Goal: Task Accomplishment & Management: Manage account settings

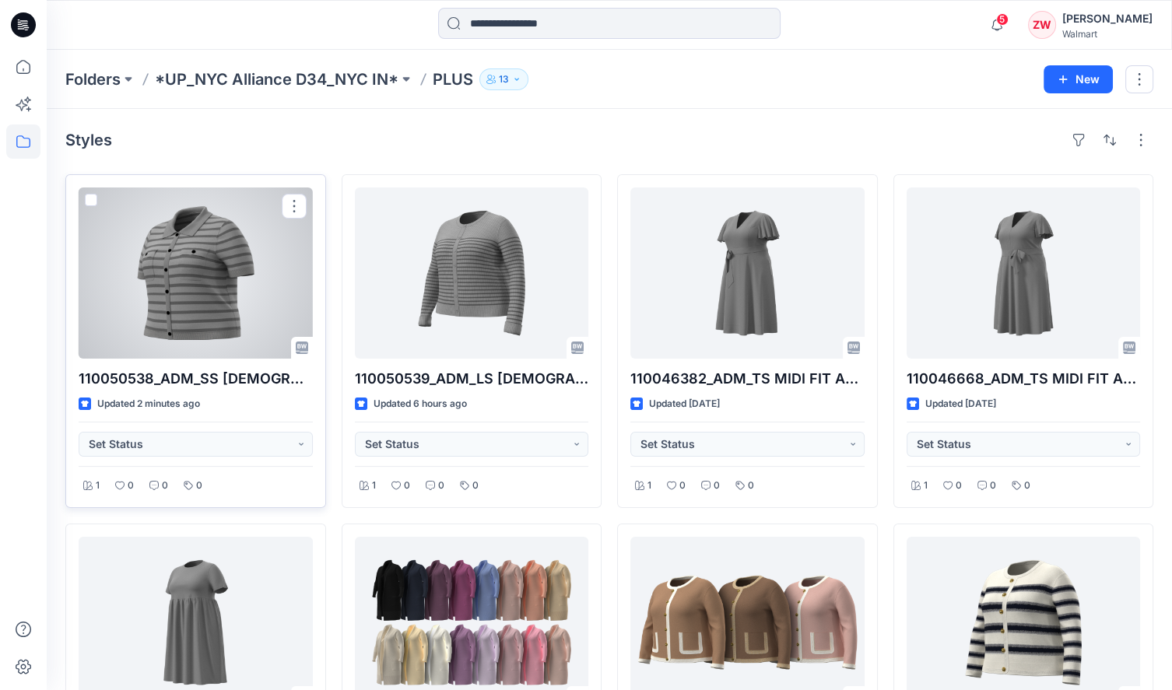
click at [186, 312] on div at bounding box center [196, 272] width 234 height 171
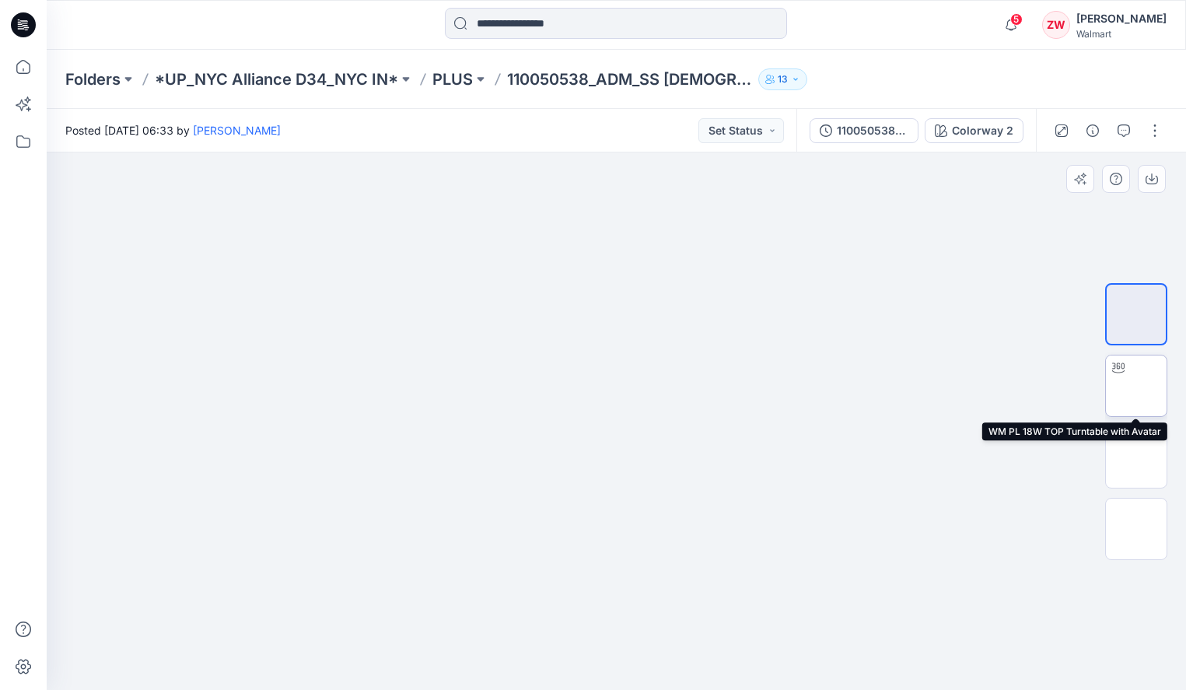
click at [1137, 386] on img at bounding box center [1137, 386] width 0 height 0
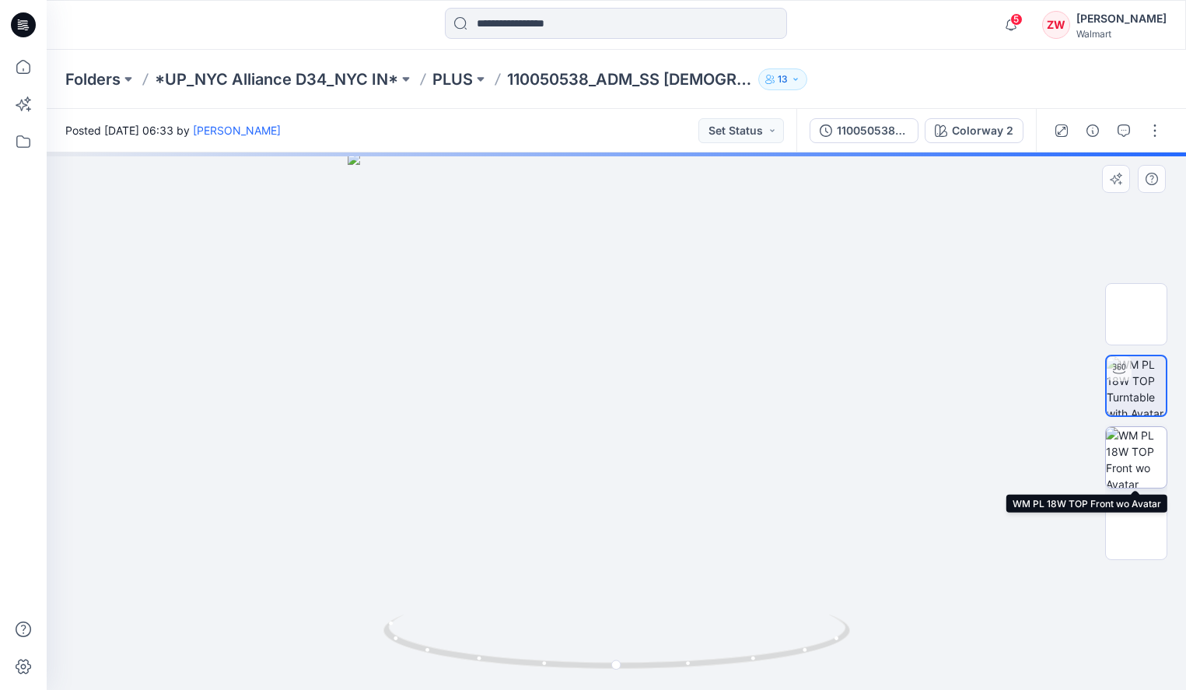
click at [1128, 447] on img at bounding box center [1136, 457] width 61 height 61
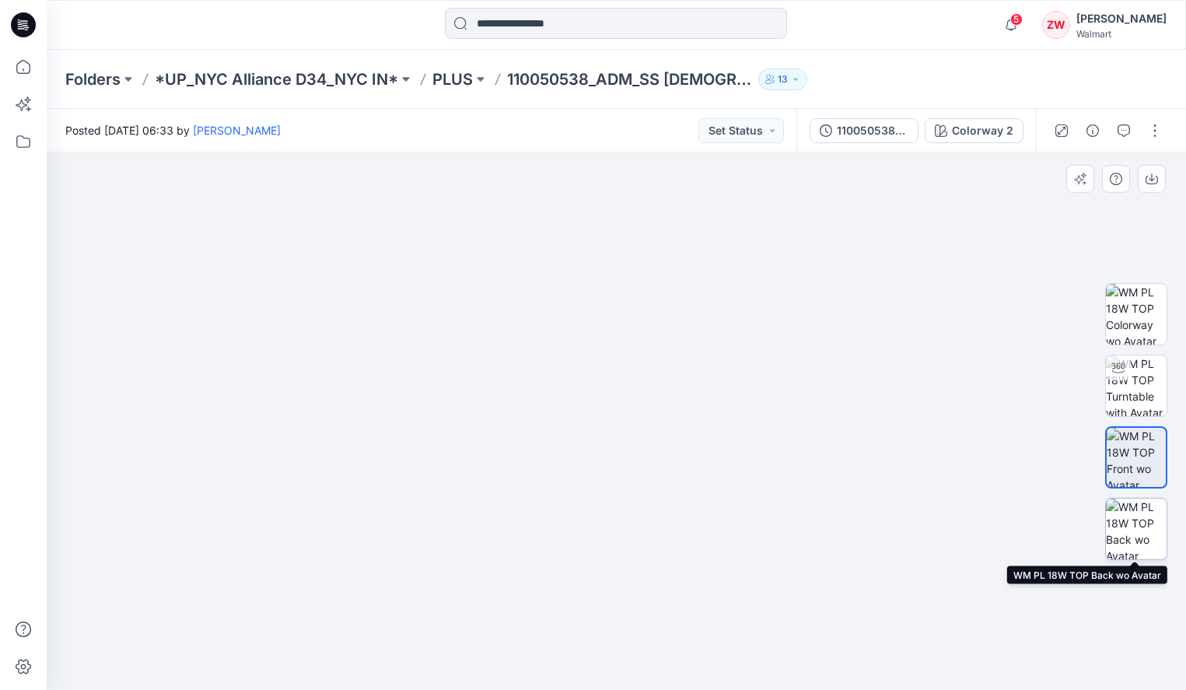
click at [1138, 538] on img at bounding box center [1136, 529] width 61 height 61
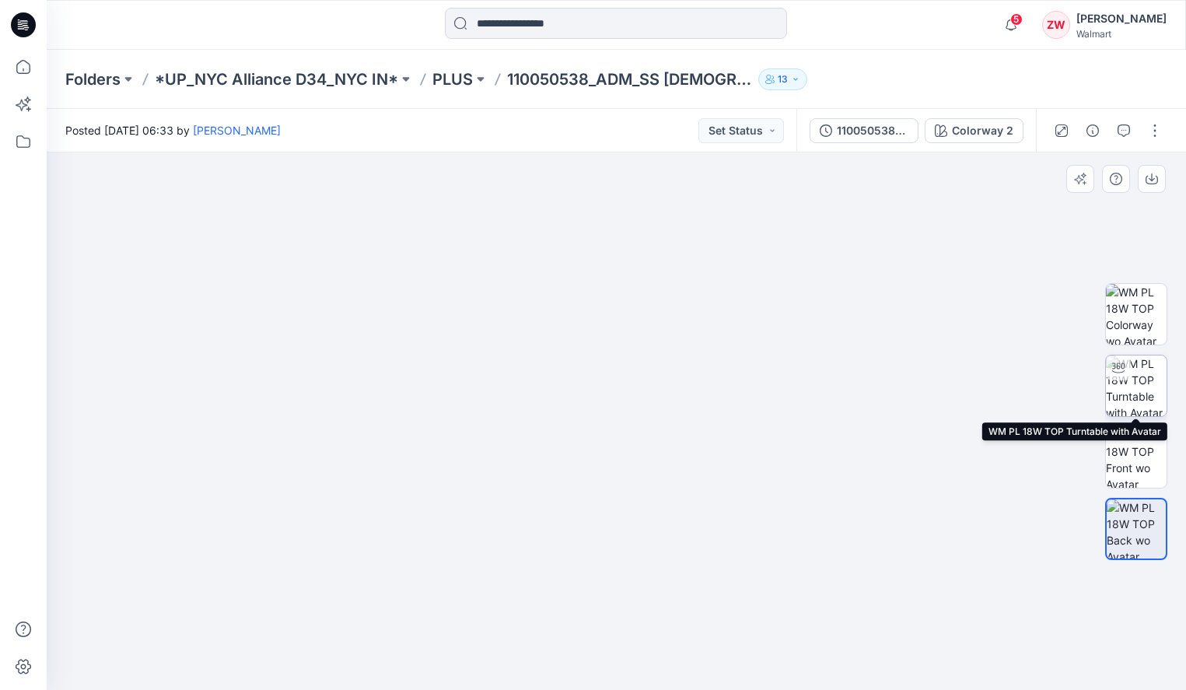
click at [1138, 410] on img at bounding box center [1136, 386] width 61 height 61
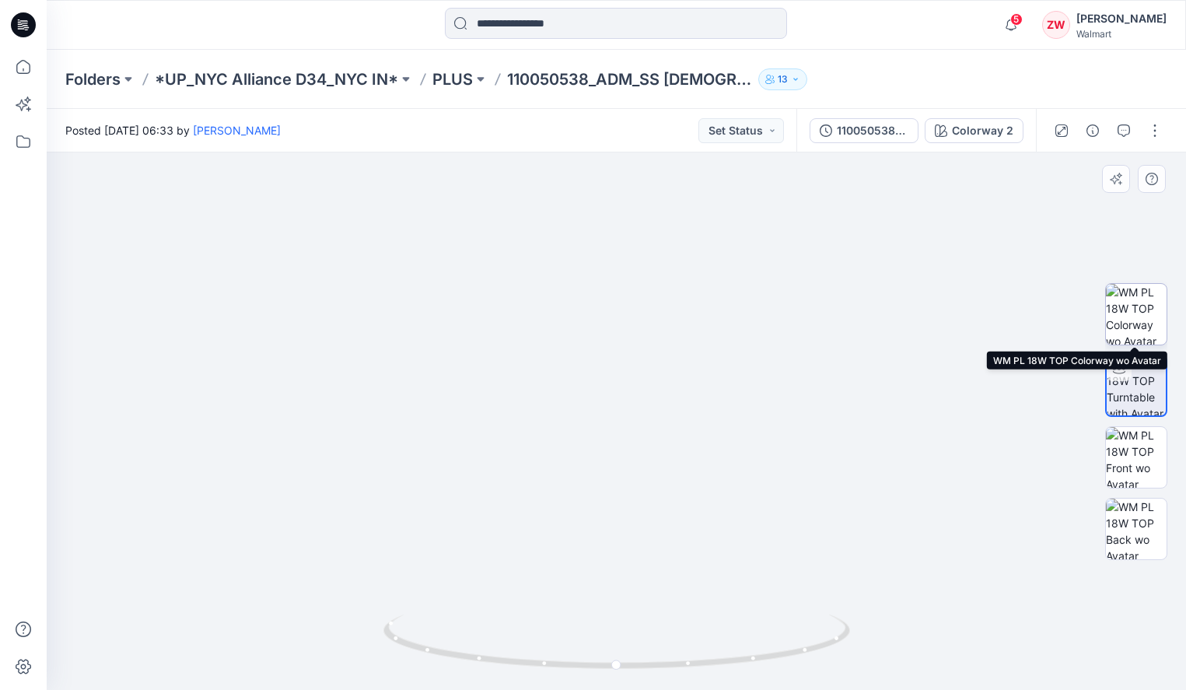
click at [1137, 305] on img at bounding box center [1136, 314] width 61 height 61
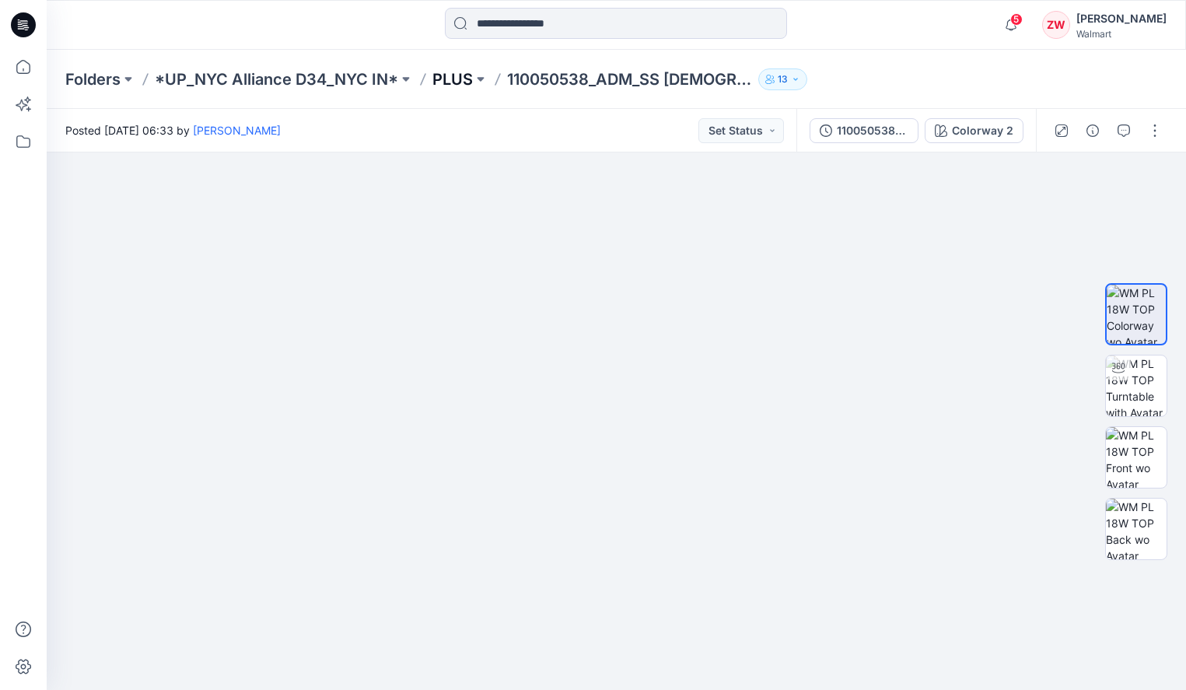
click at [460, 79] on p "PLUS" at bounding box center [453, 79] width 40 height 22
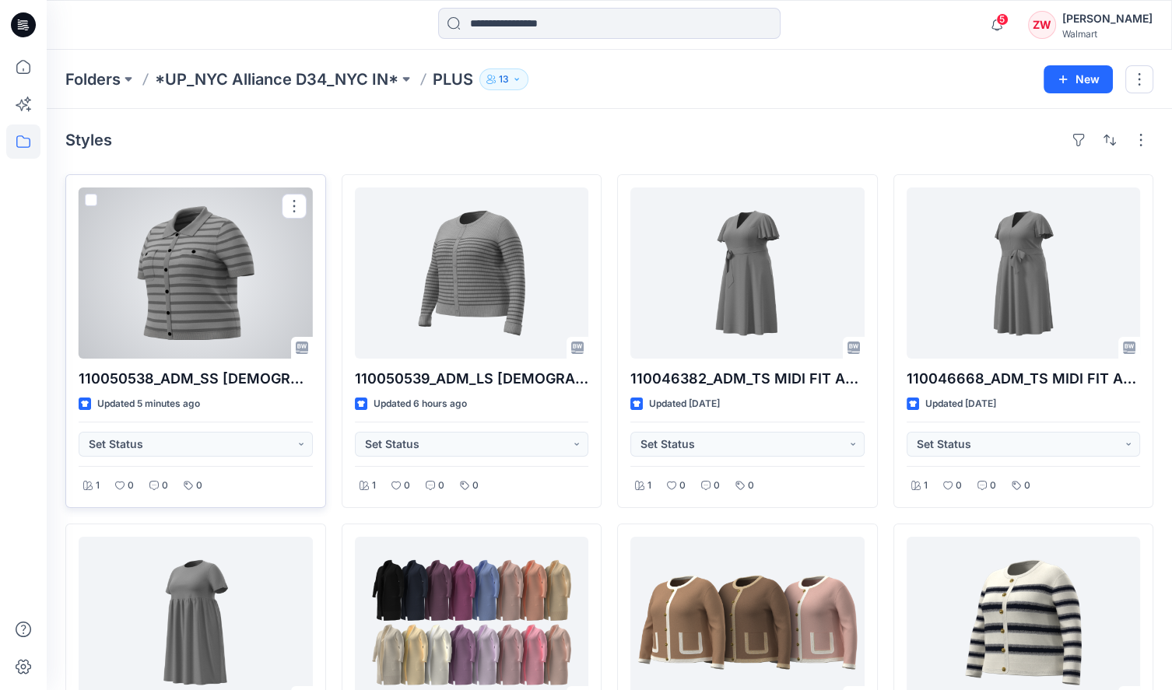
click at [219, 301] on div at bounding box center [196, 272] width 234 height 171
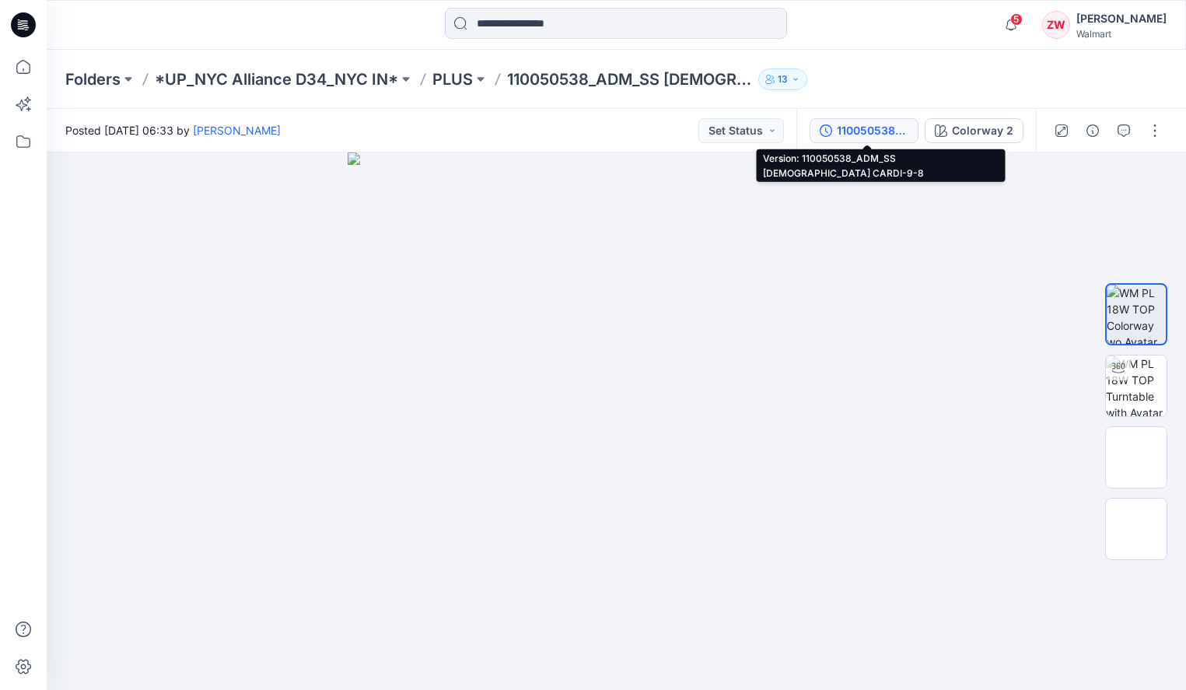
click at [871, 133] on div "110050538_ADM_SS [DEMOGRAPHIC_DATA] CARDI-9-8" at bounding box center [873, 130] width 72 height 17
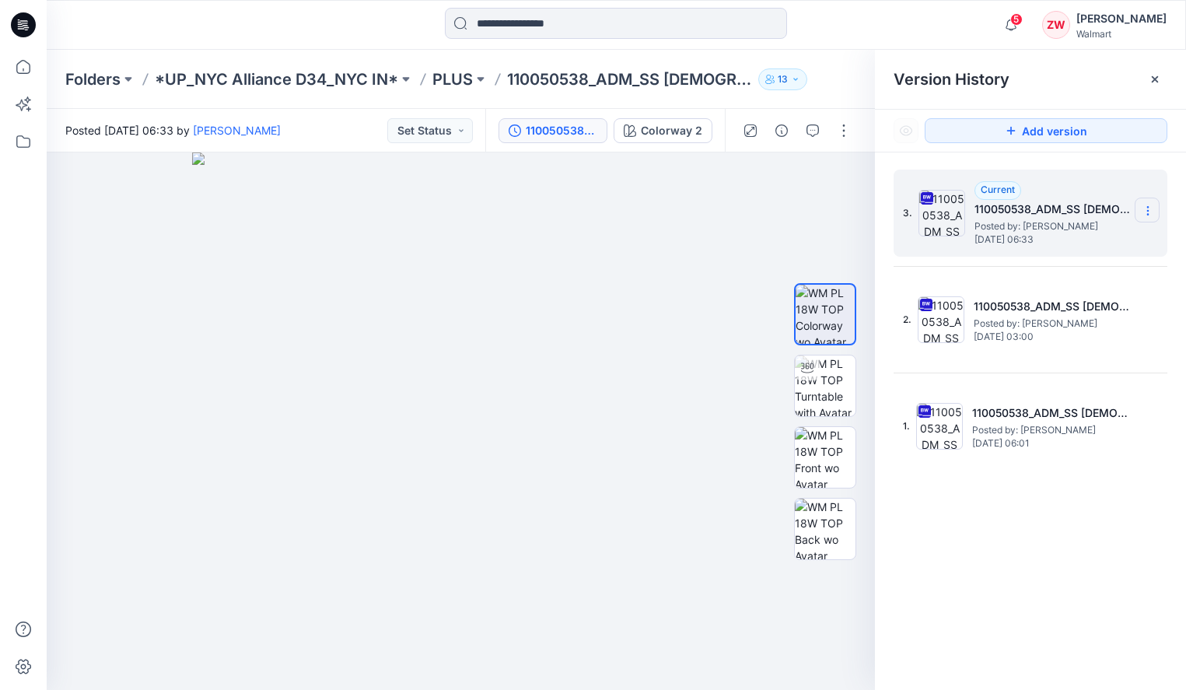
click at [1142, 205] on icon at bounding box center [1148, 211] width 12 height 12
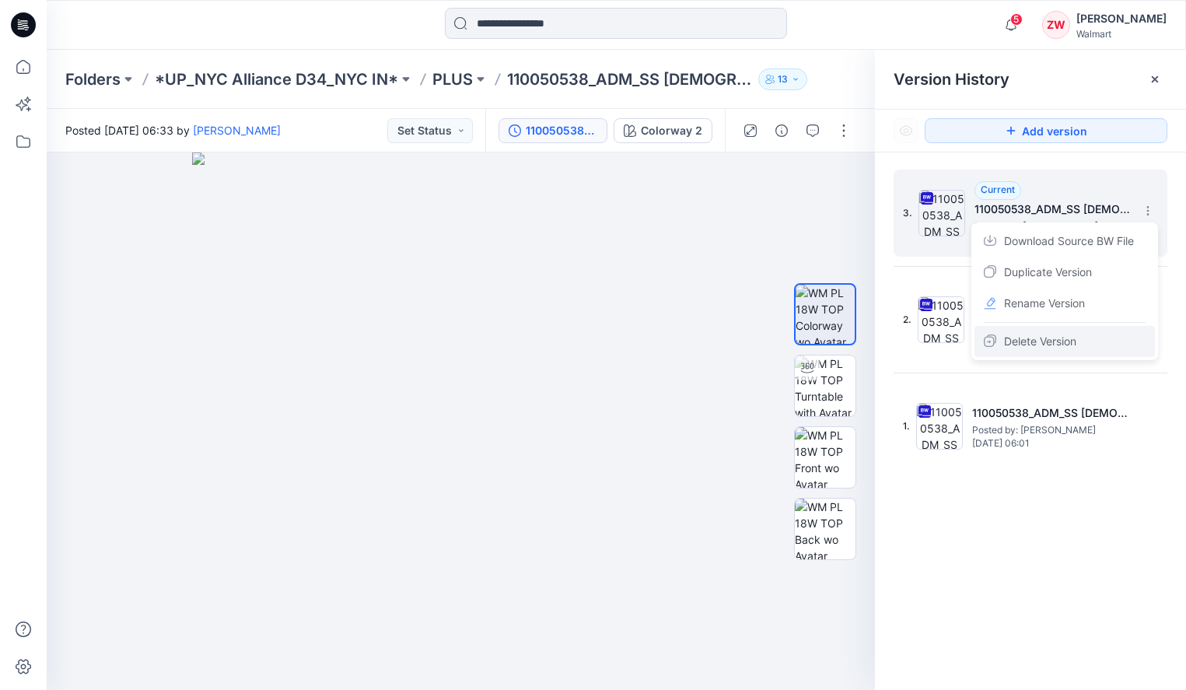
click at [1054, 340] on span "Delete Version" at bounding box center [1040, 341] width 72 height 19
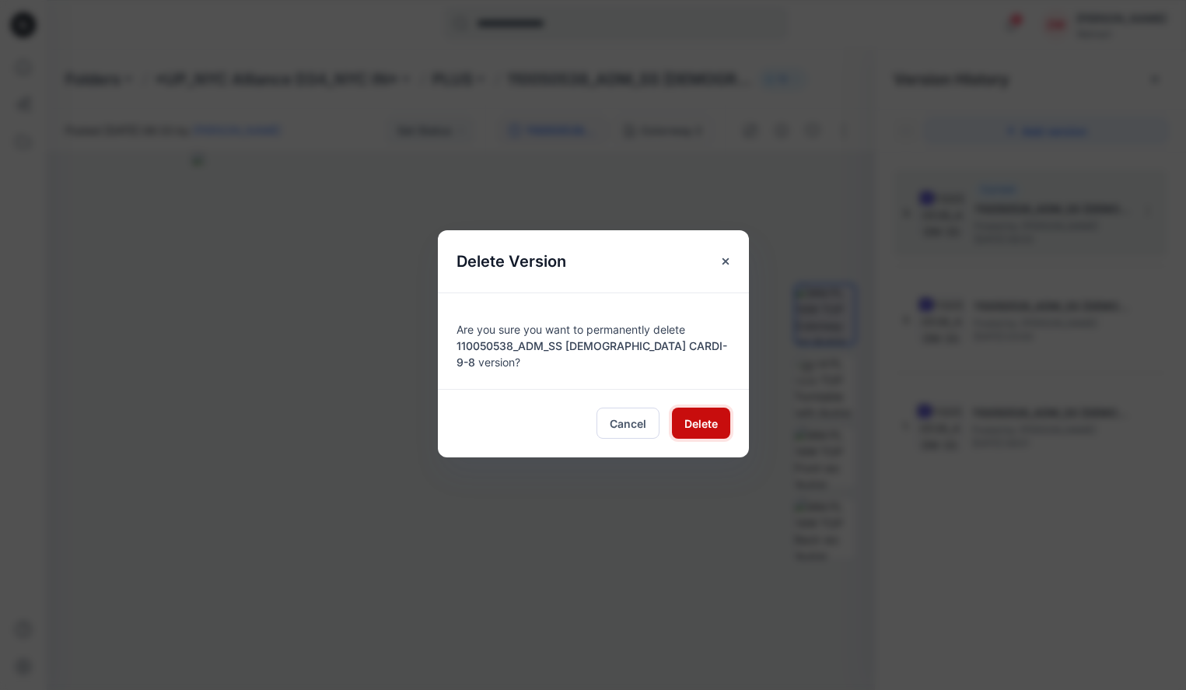
click at [703, 418] on span "Delete" at bounding box center [701, 423] width 33 height 16
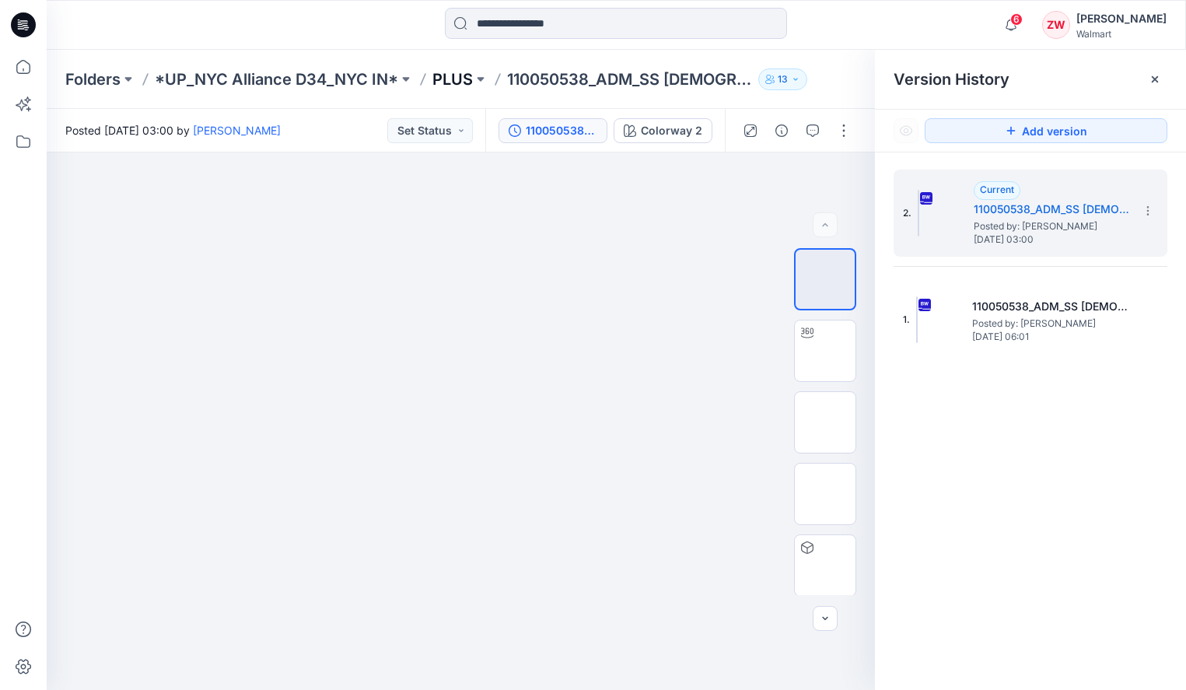
click at [445, 79] on p "PLUS" at bounding box center [453, 79] width 40 height 22
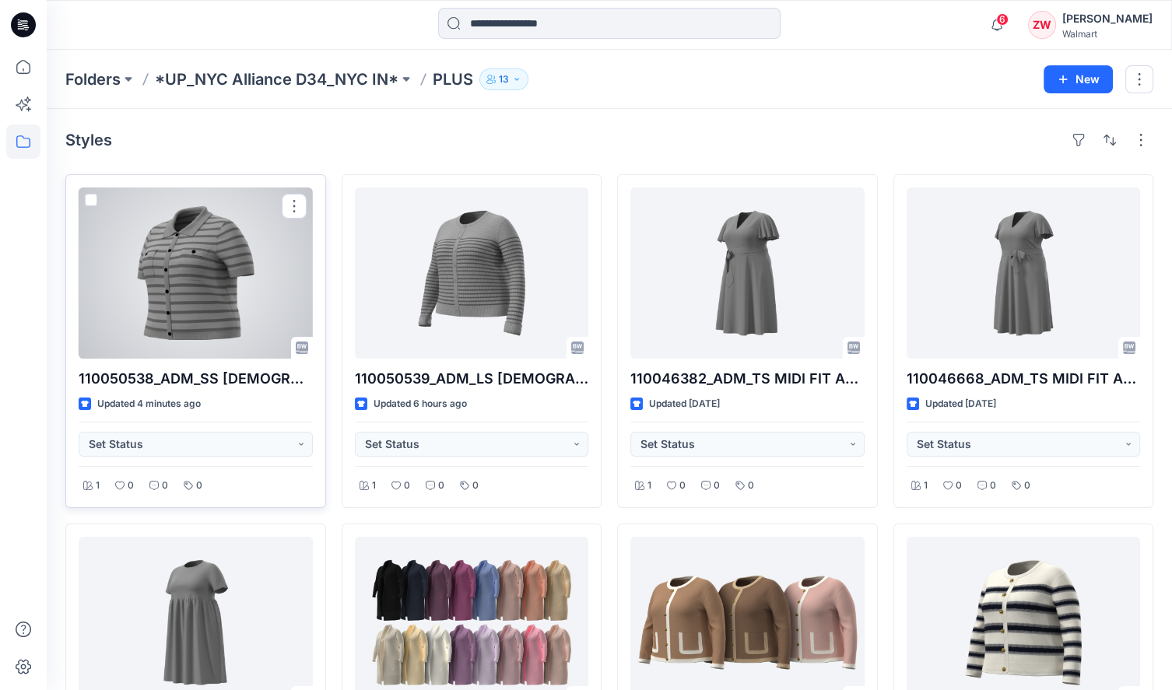
click at [153, 317] on div at bounding box center [196, 272] width 234 height 171
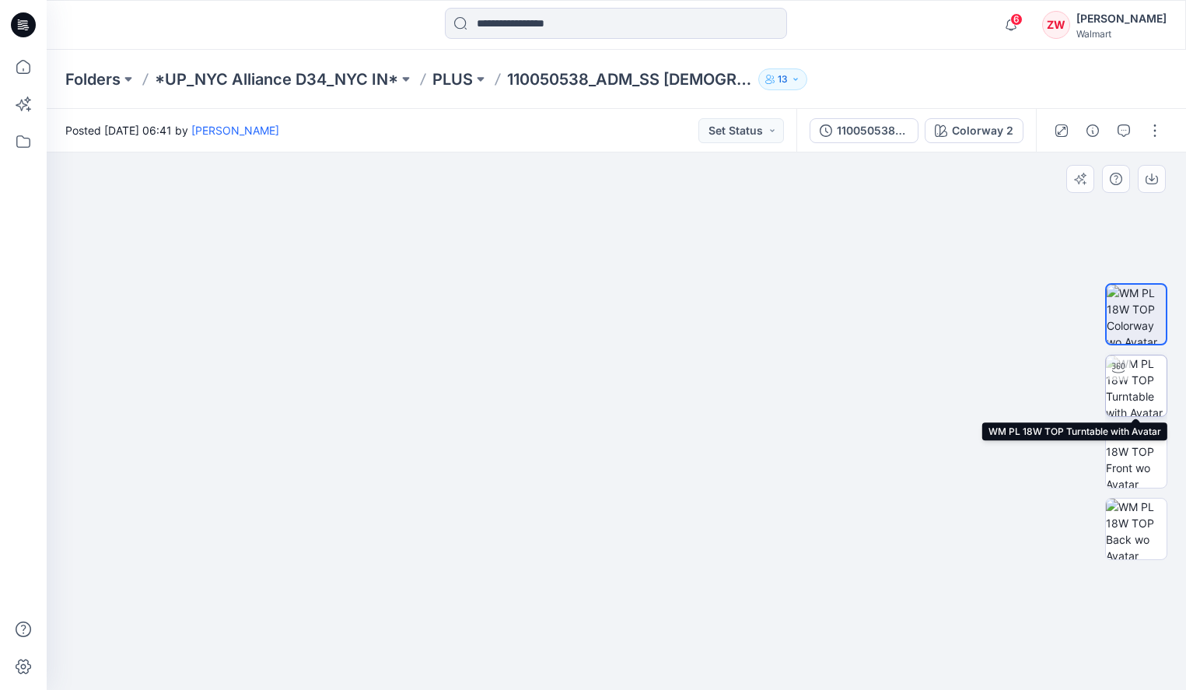
click at [1146, 386] on img at bounding box center [1136, 386] width 61 height 61
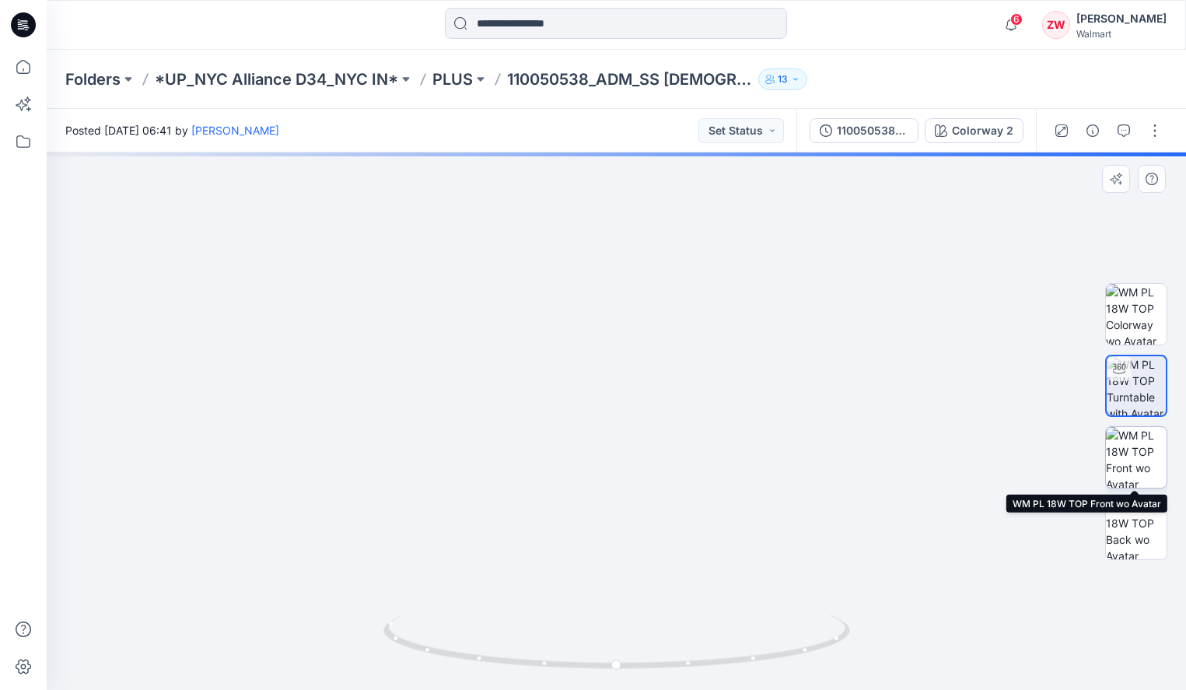
click at [1125, 437] on img at bounding box center [1136, 457] width 61 height 61
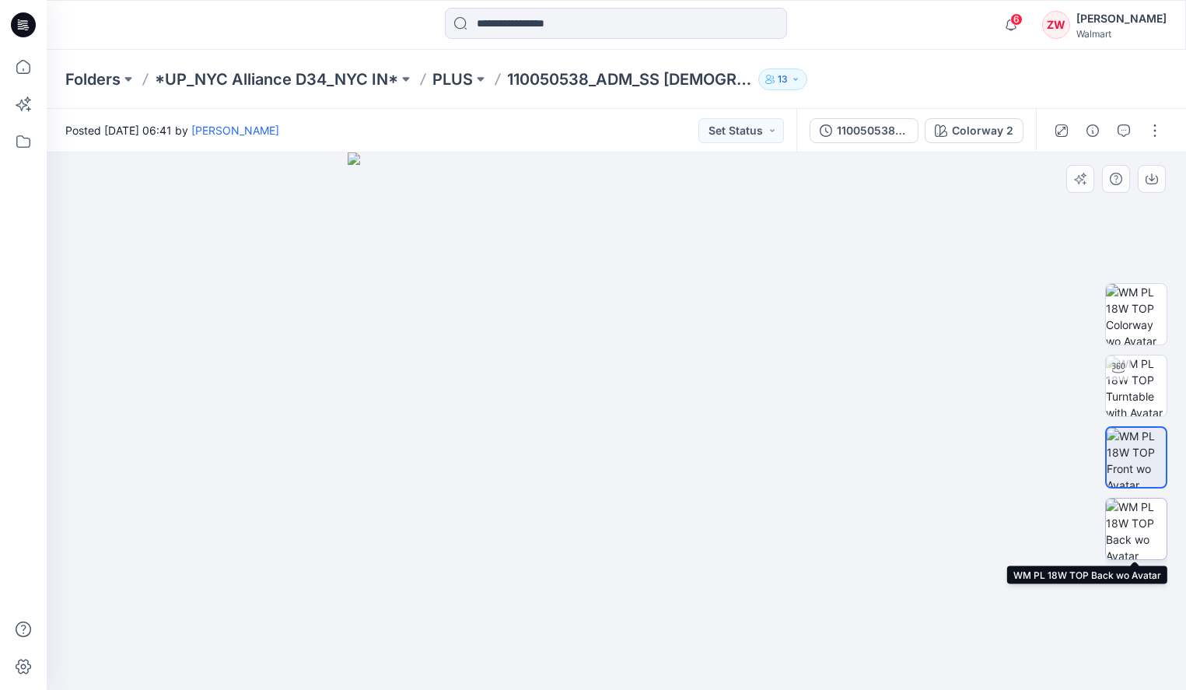
click at [1123, 508] on img at bounding box center [1136, 529] width 61 height 61
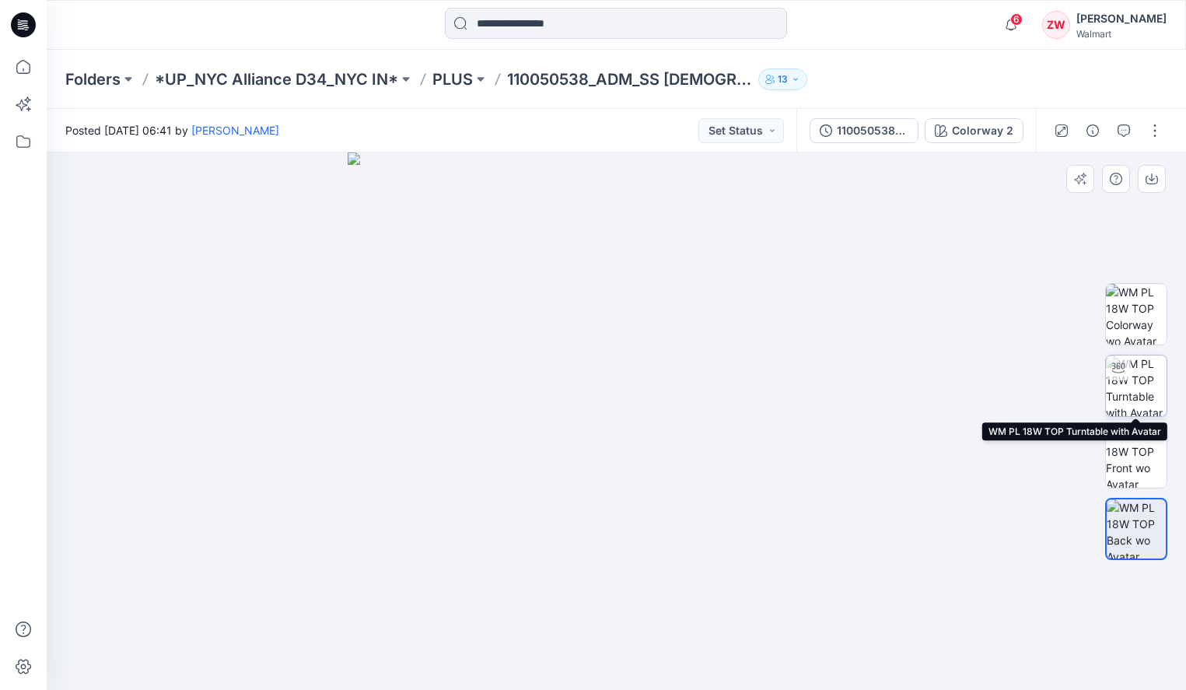
click at [1136, 359] on img at bounding box center [1136, 386] width 61 height 61
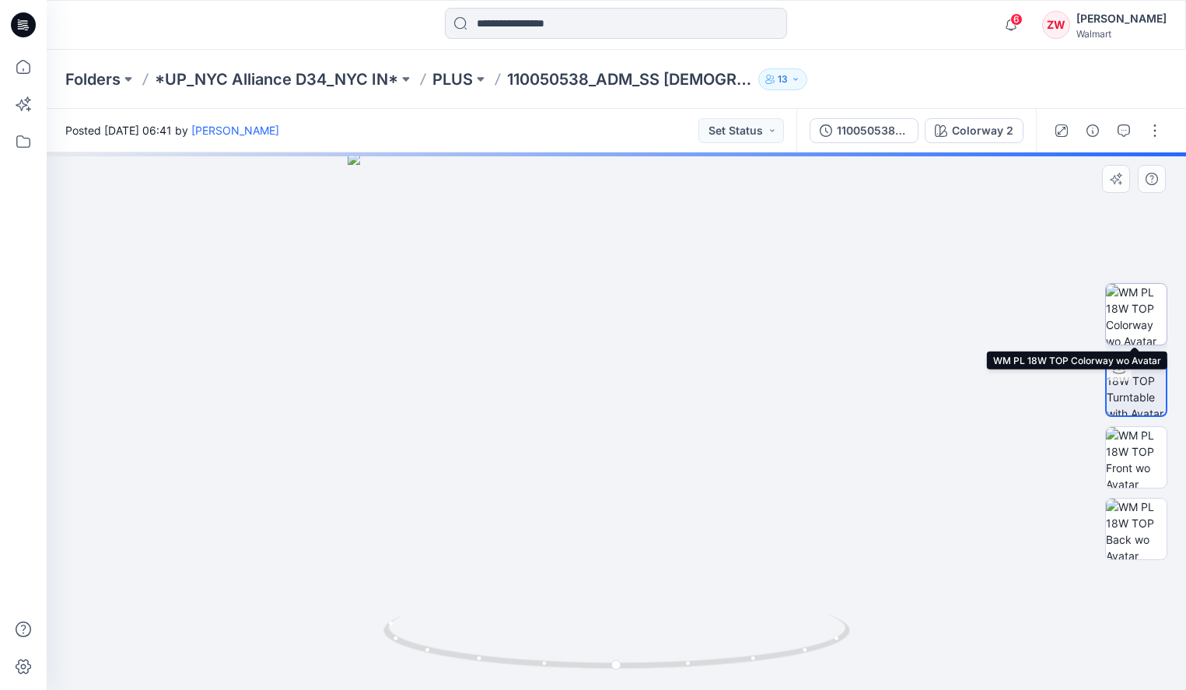
click at [1139, 298] on img at bounding box center [1136, 314] width 61 height 61
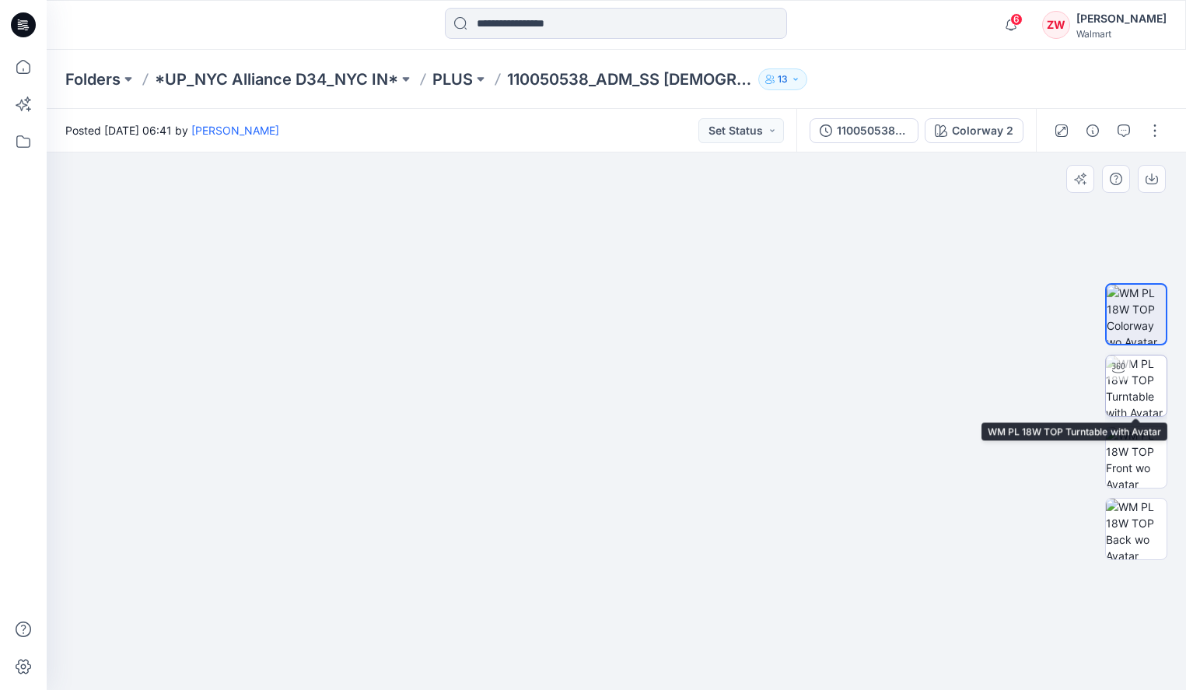
click at [1144, 388] on img at bounding box center [1136, 386] width 61 height 61
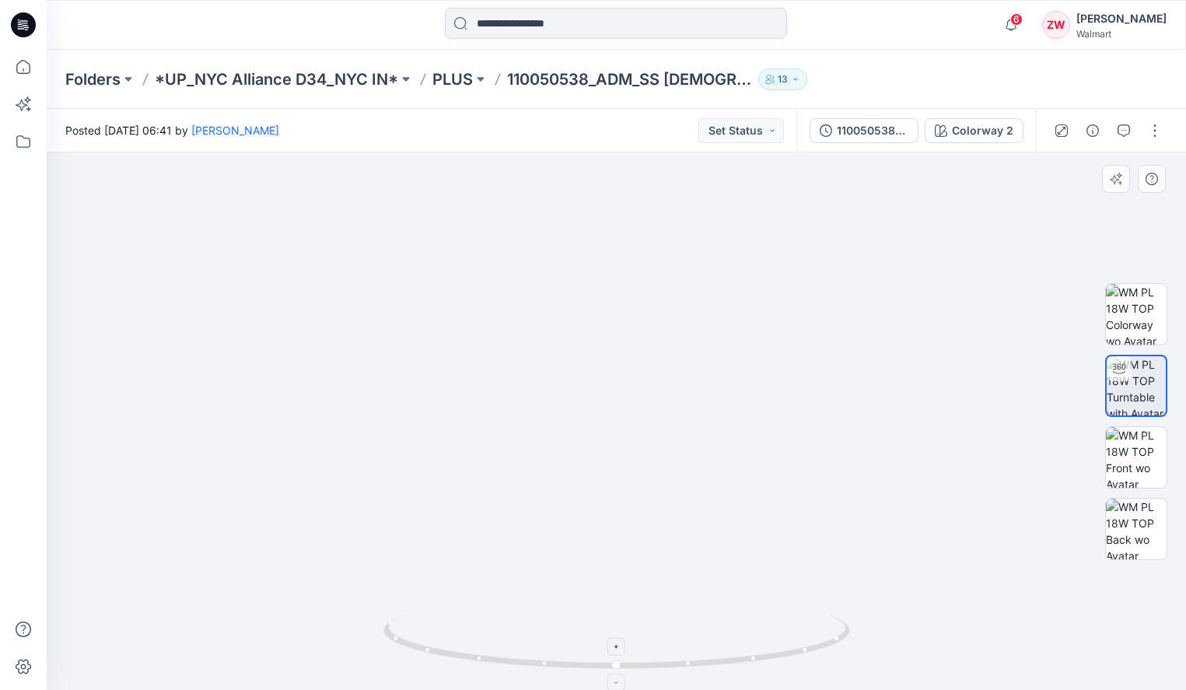
drag, startPoint x: 664, startPoint y: 366, endPoint x: 653, endPoint y: 653, distance: 286.5
click at [653, 653] on div at bounding box center [617, 421] width 1140 height 538
click at [941, 6] on img at bounding box center [615, 6] width 1178 height 0
click at [450, 73] on p "PLUS" at bounding box center [453, 79] width 40 height 22
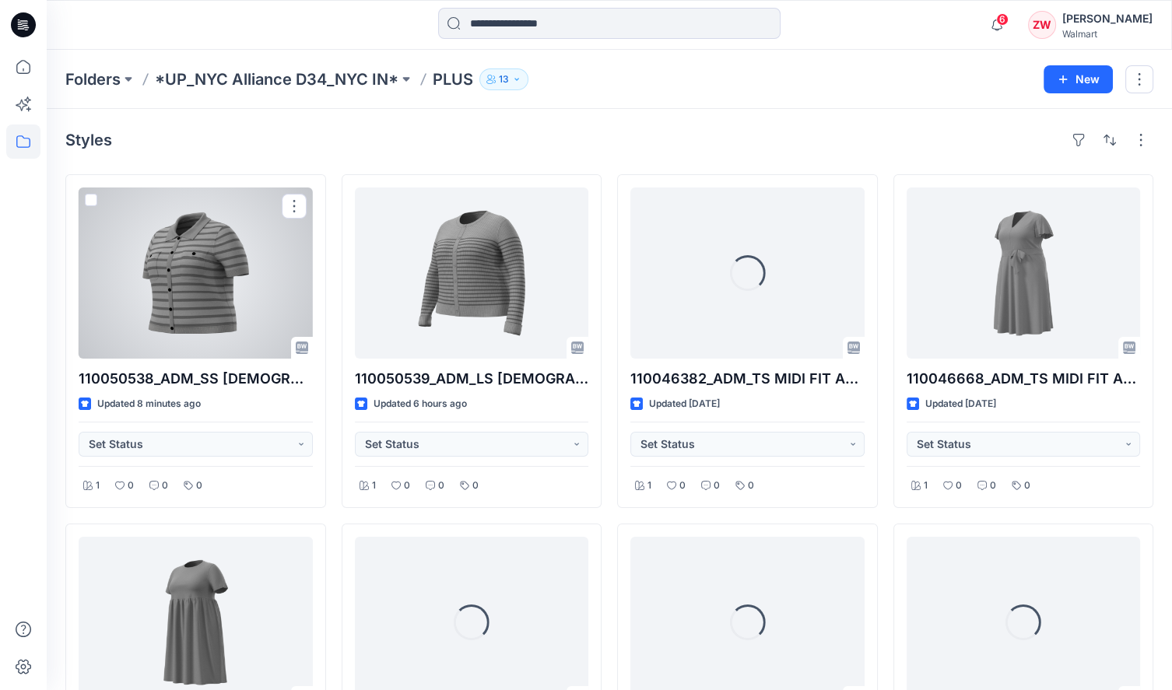
click at [166, 286] on div at bounding box center [196, 272] width 234 height 171
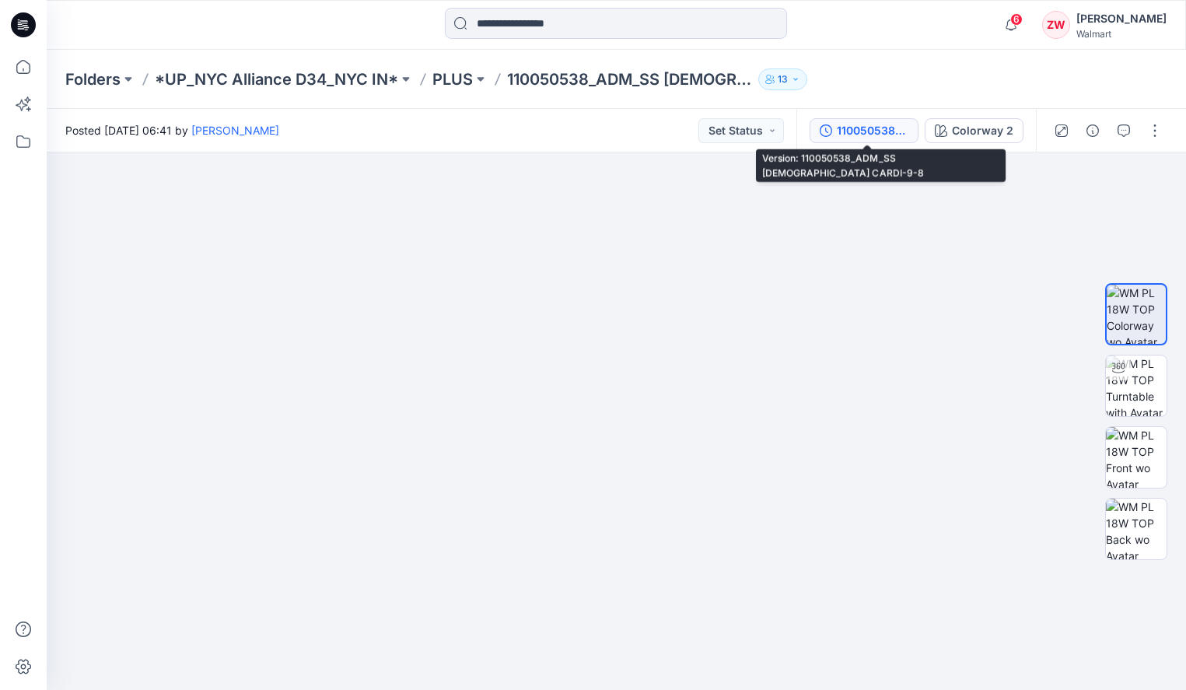
click at [876, 124] on div "110050538_ADM_SS [DEMOGRAPHIC_DATA] CARDI-9-8" at bounding box center [873, 130] width 72 height 17
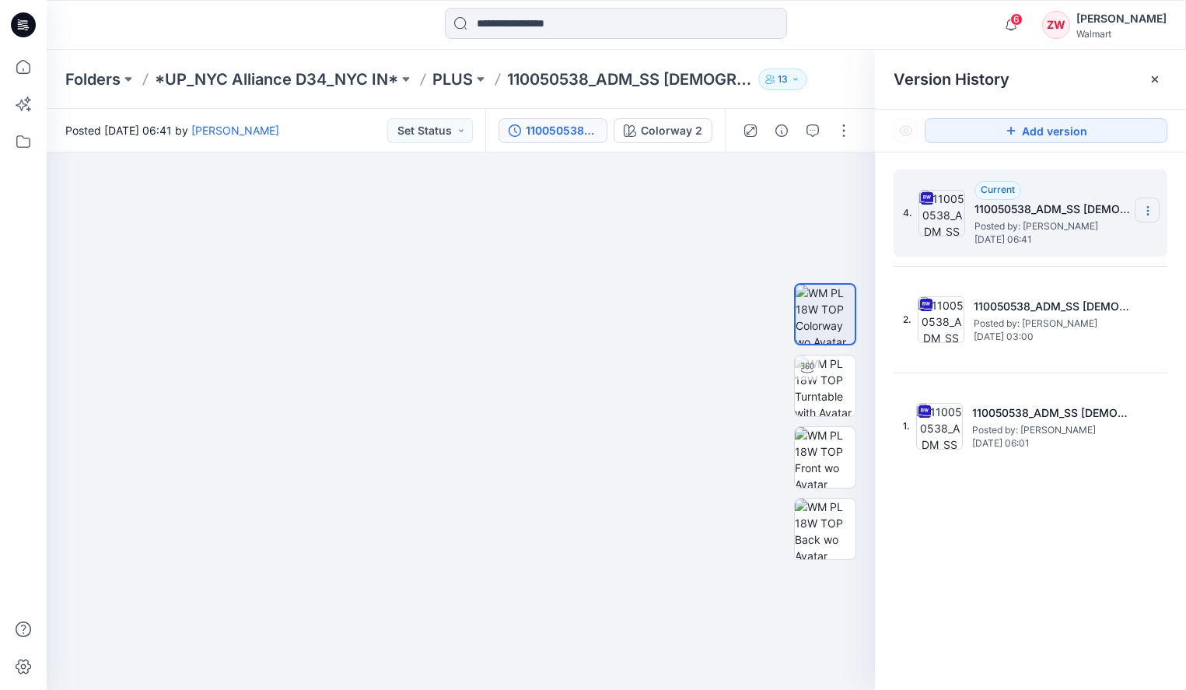
click at [1150, 208] on icon at bounding box center [1148, 211] width 12 height 12
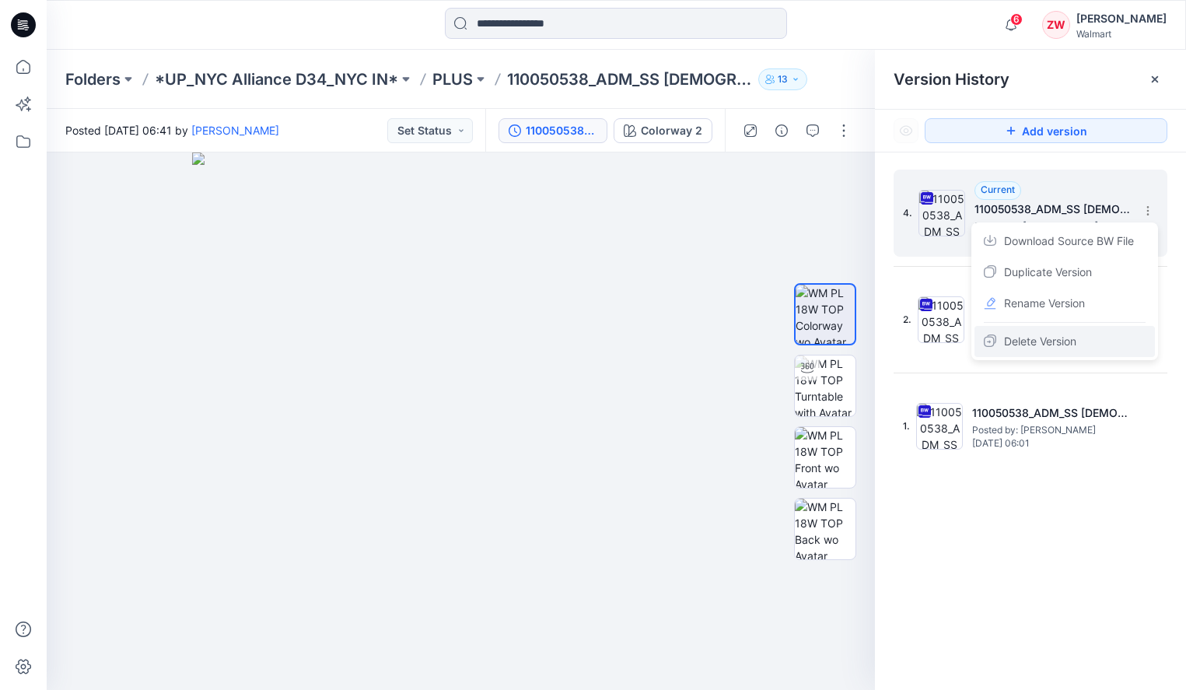
click at [1070, 342] on span "Delete Version" at bounding box center [1040, 341] width 72 height 19
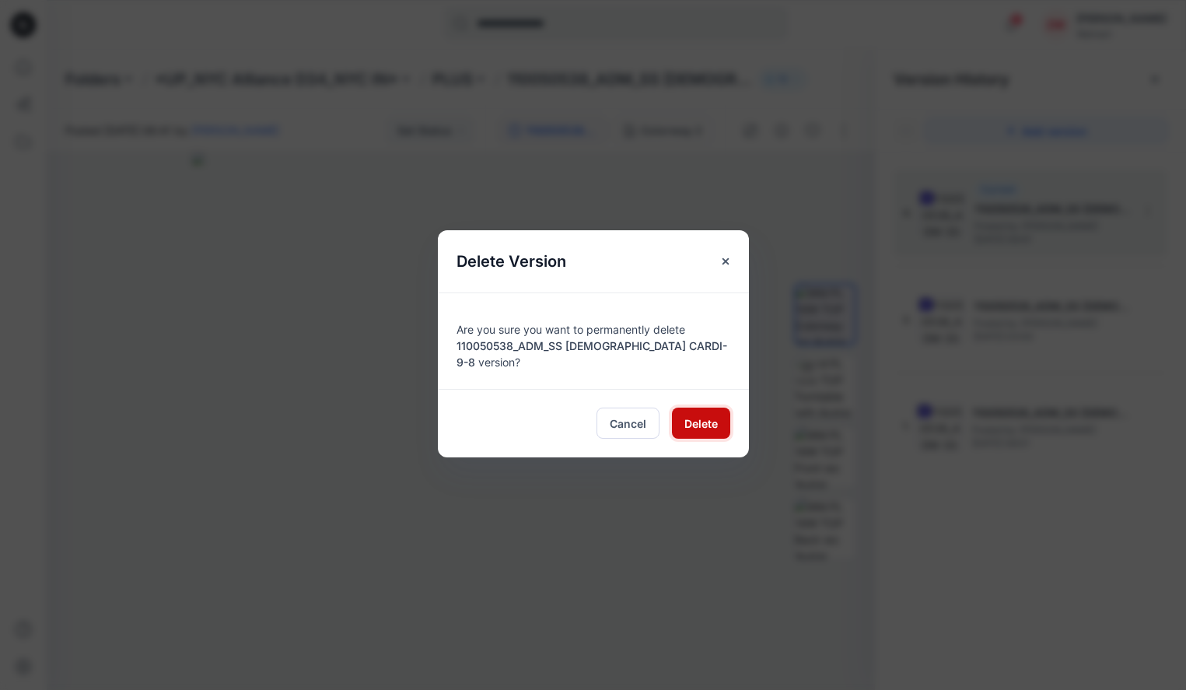
click at [692, 415] on span "Delete" at bounding box center [701, 423] width 33 height 16
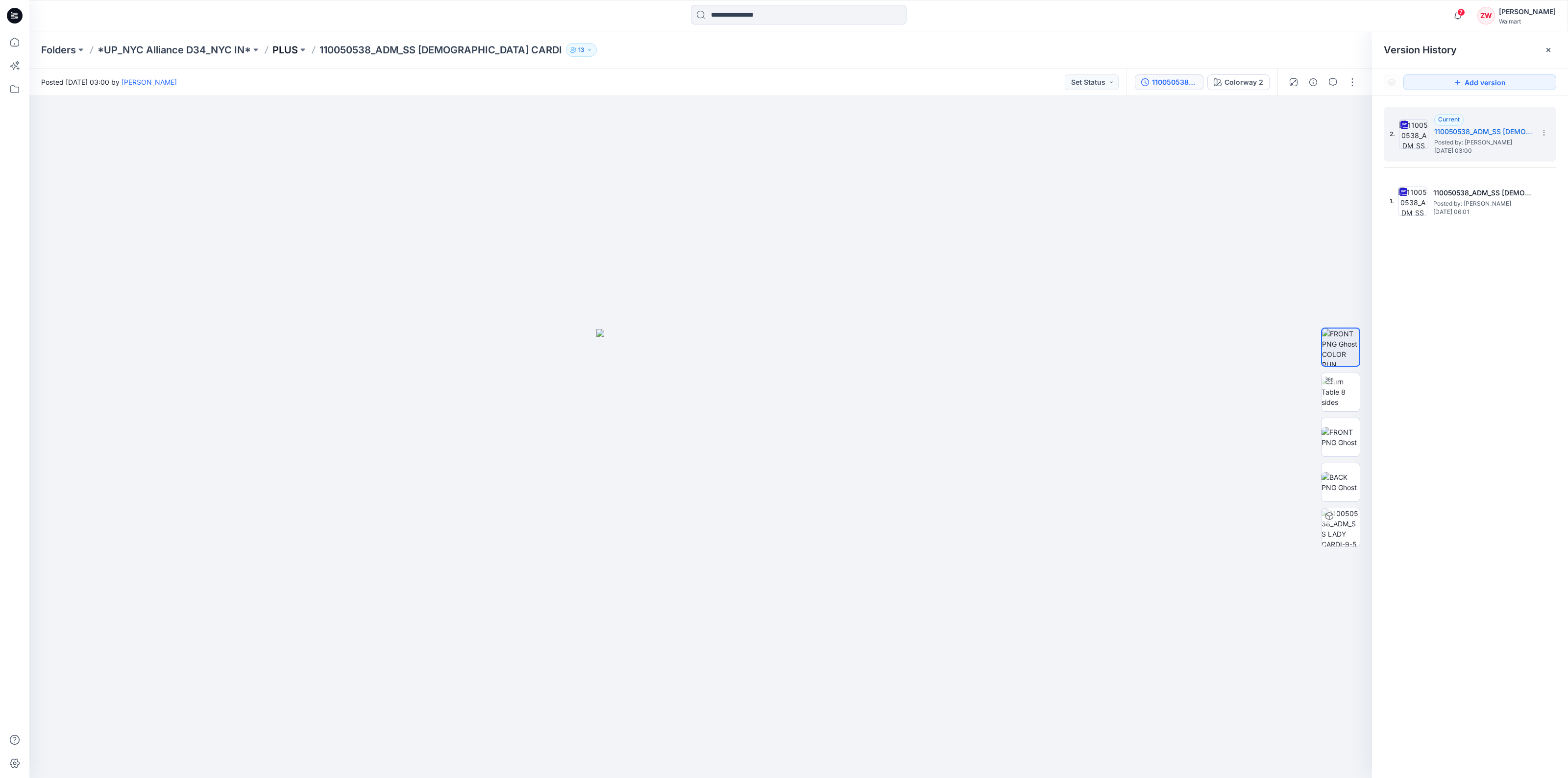
click at [279, 50] on p "PLUS" at bounding box center [285, 50] width 25 height 14
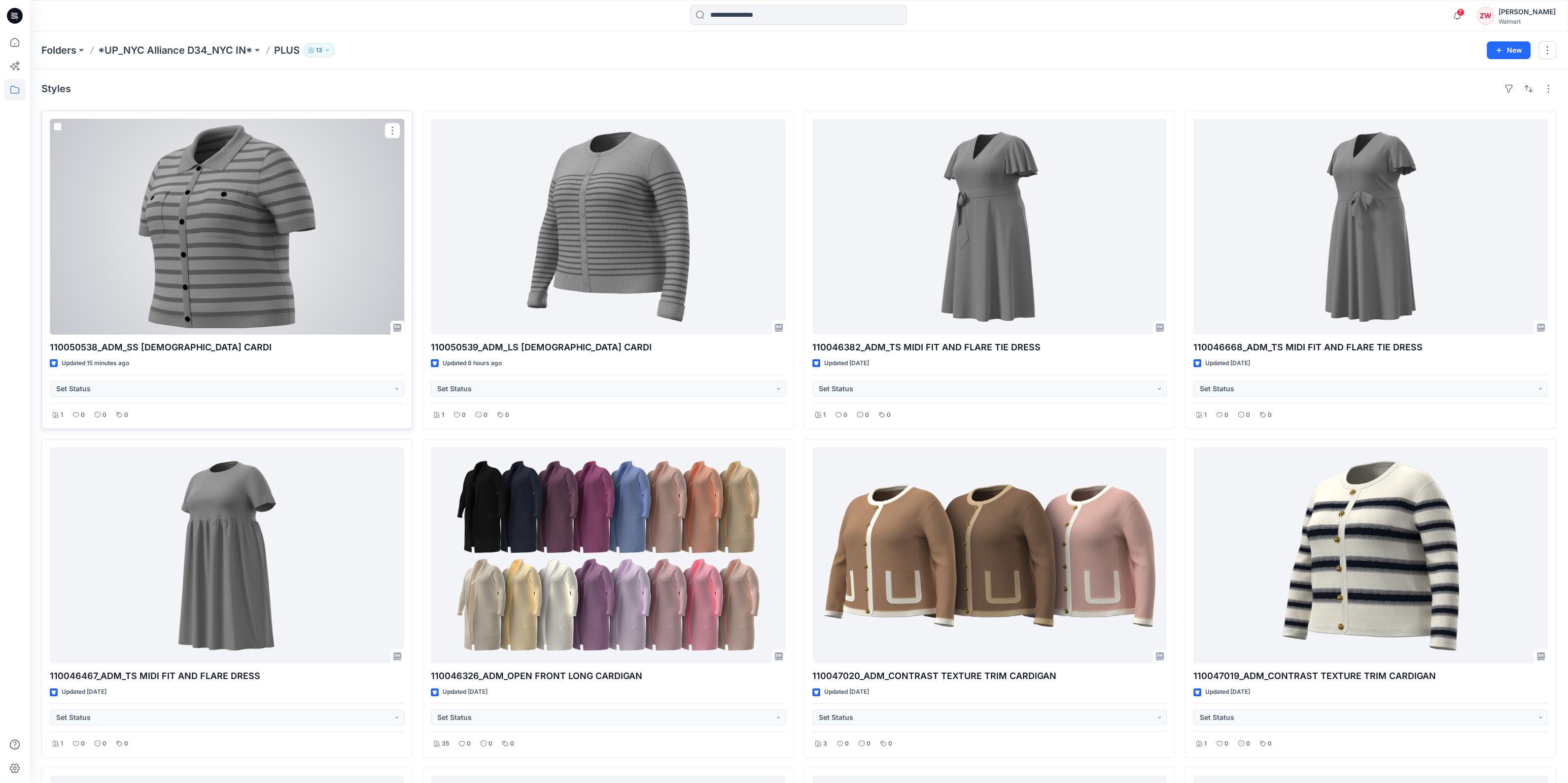
click at [260, 281] on div at bounding box center [227, 226] width 354 height 216
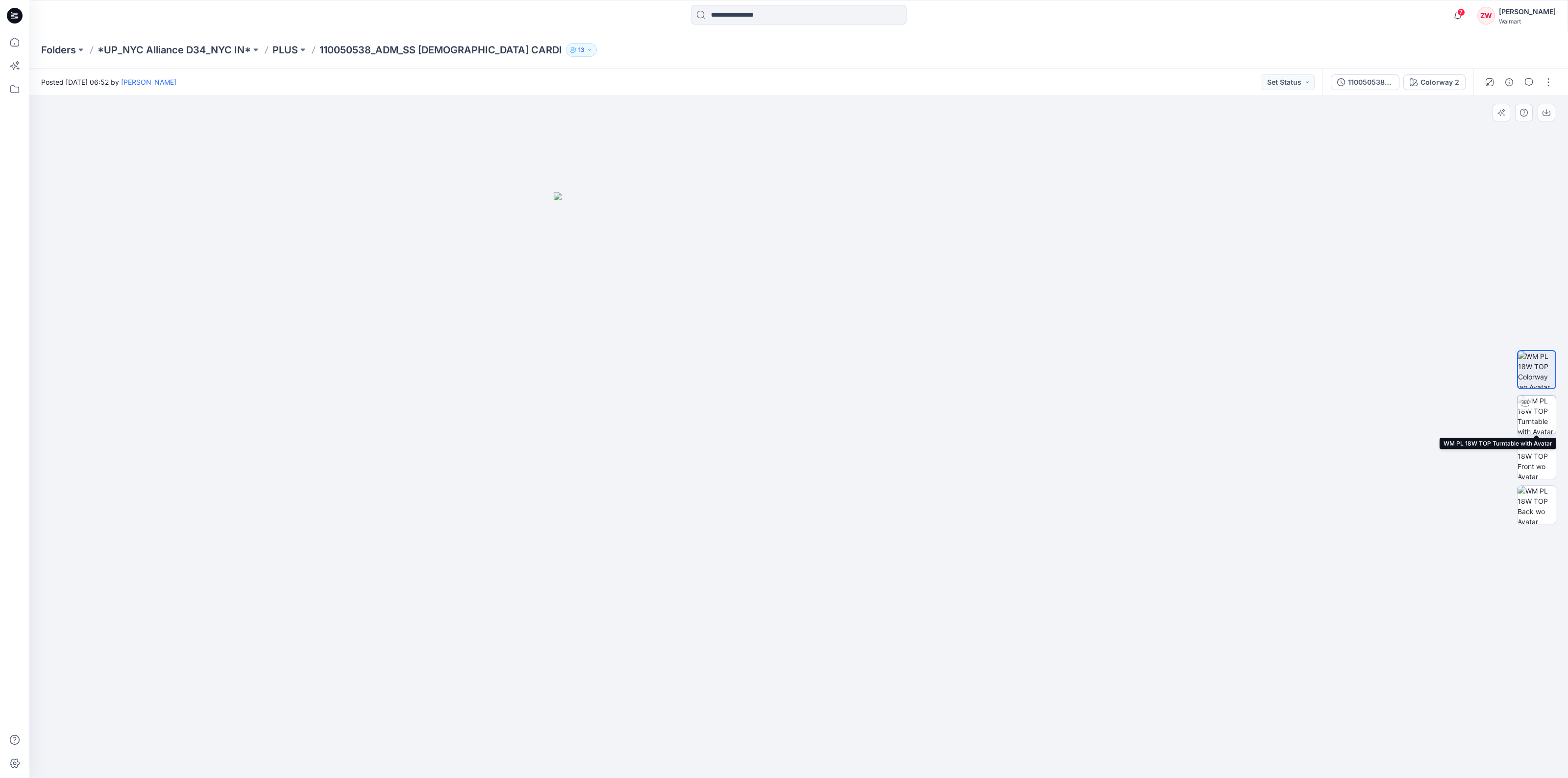
click at [747, 421] on img at bounding box center [1536, 415] width 38 height 38
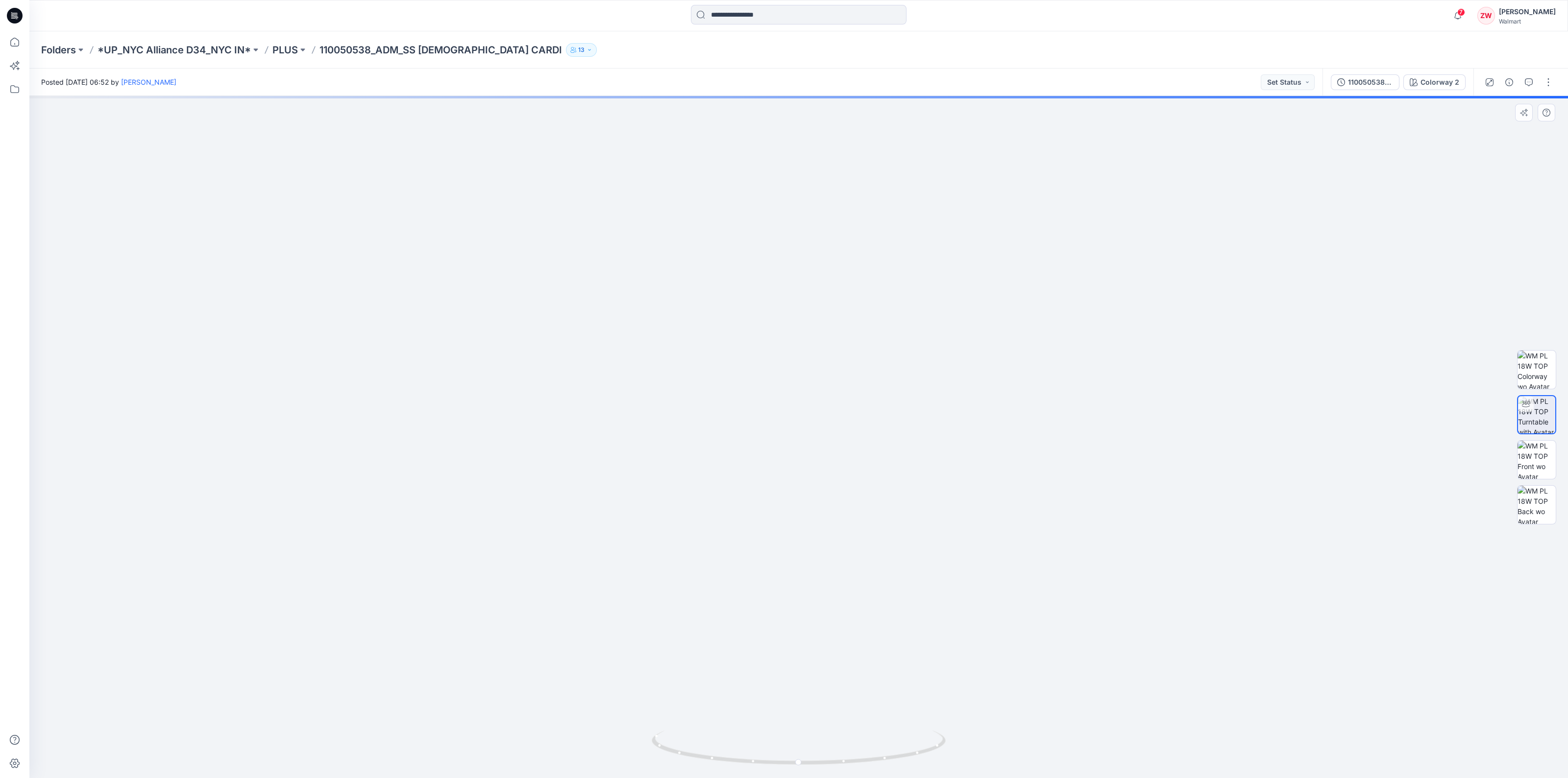
click at [737, 154] on img at bounding box center [798, 371] width 950 height 816
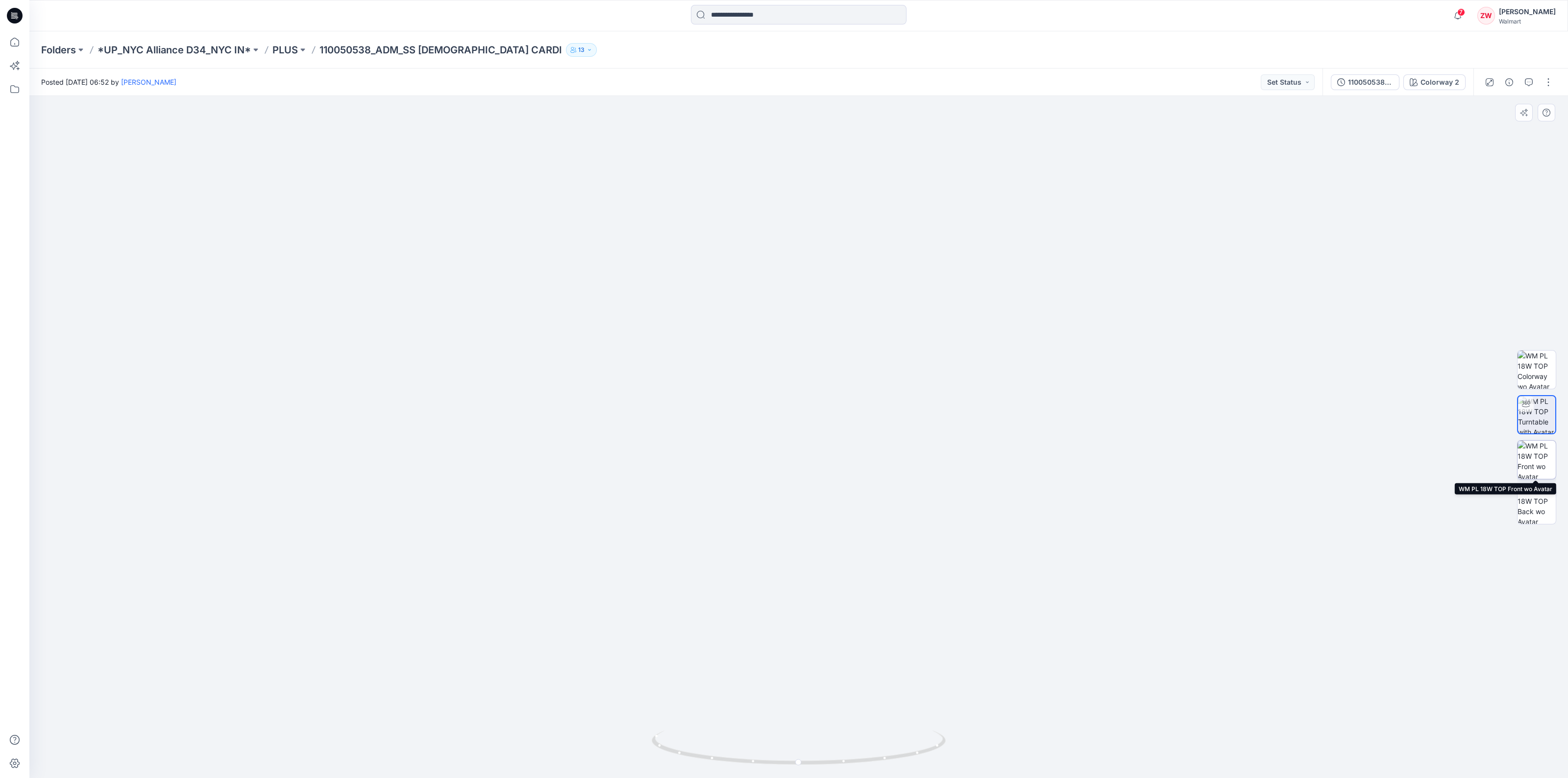
click at [747, 434] on img at bounding box center [1536, 459] width 38 height 38
click at [747, 434] on img at bounding box center [1536, 505] width 38 height 38
click at [747, 412] on img at bounding box center [1536, 415] width 38 height 38
